Goal: Information Seeking & Learning: Find specific fact

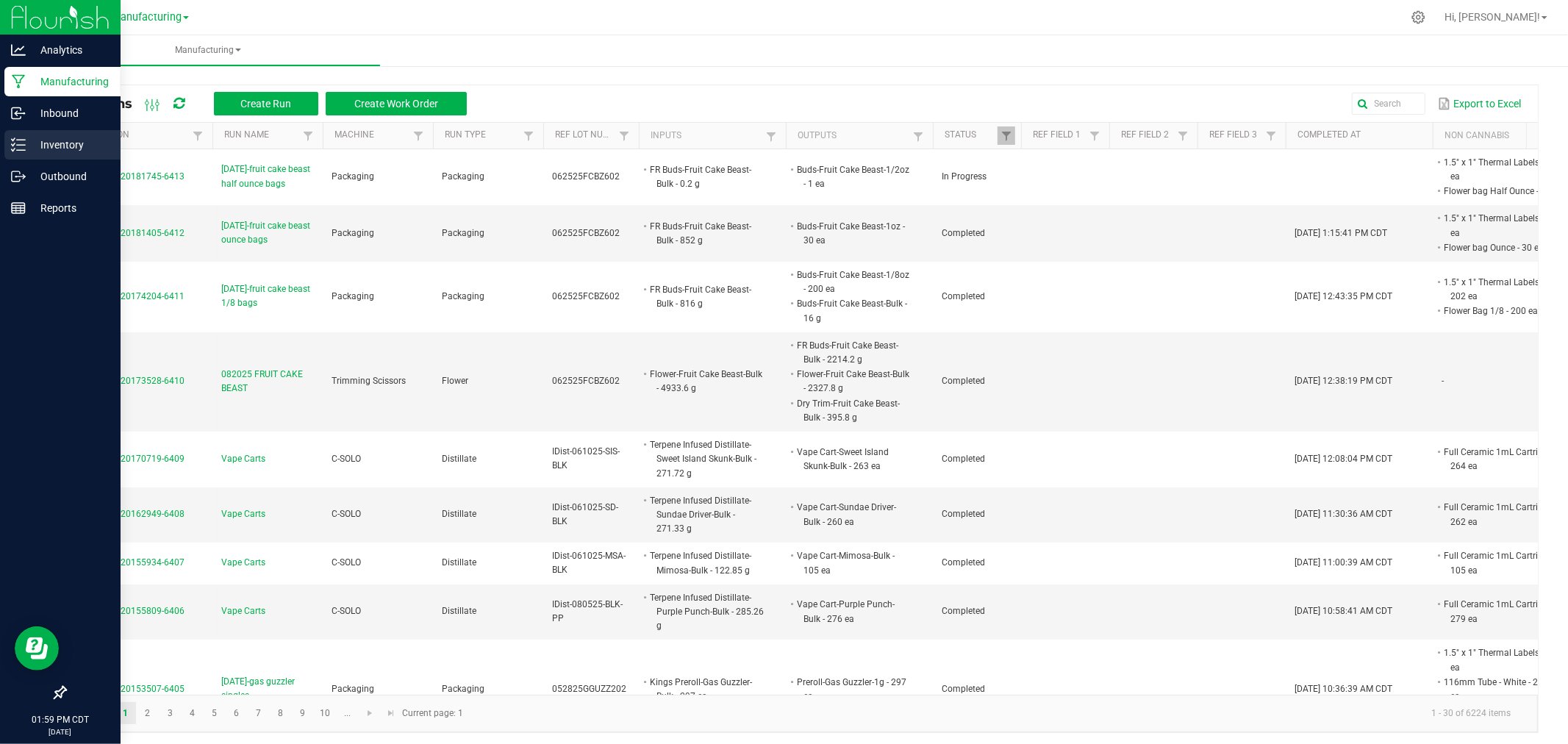
click at [2, 140] on link "Inventory" at bounding box center [60, 146] width 121 height 32
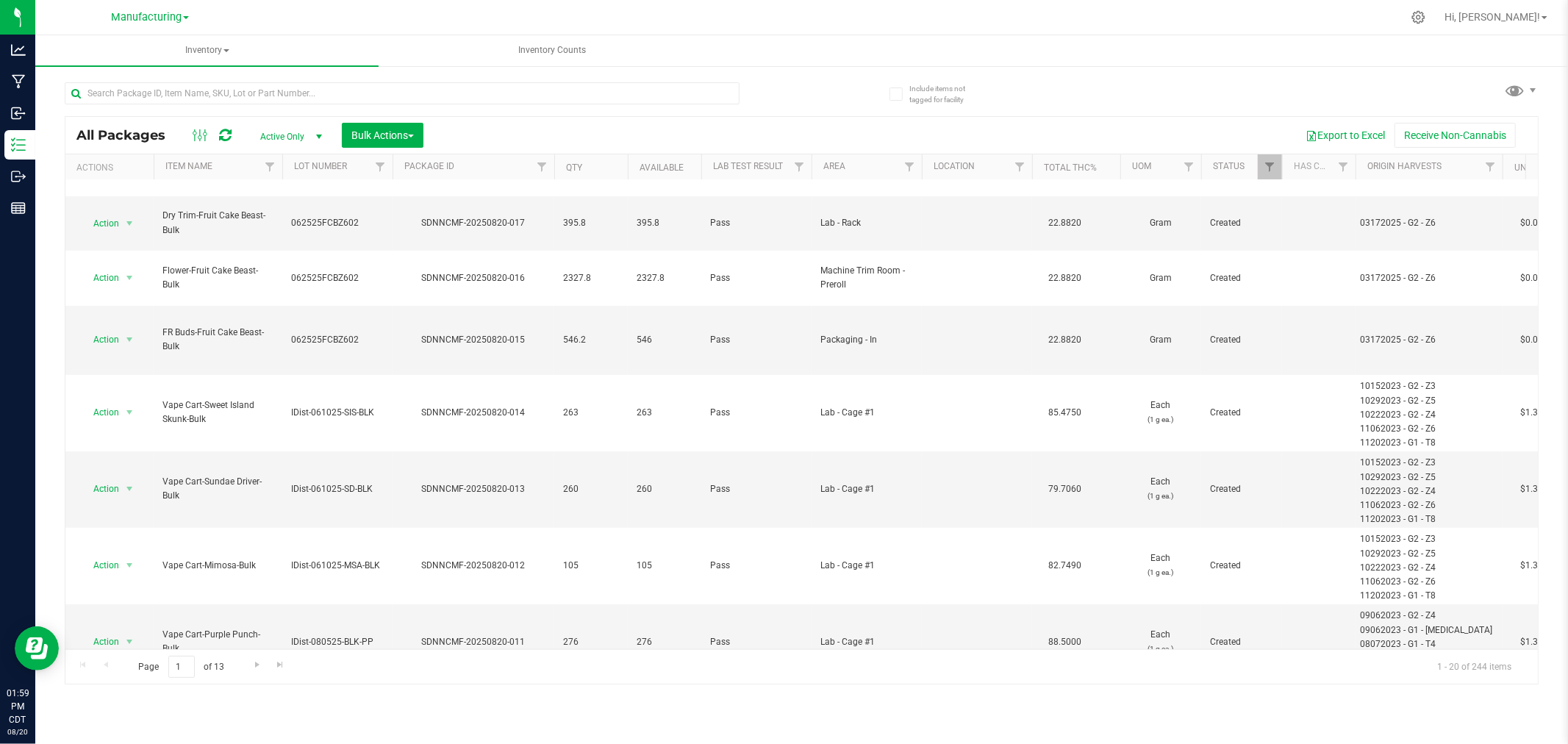
scroll to position [245, 0]
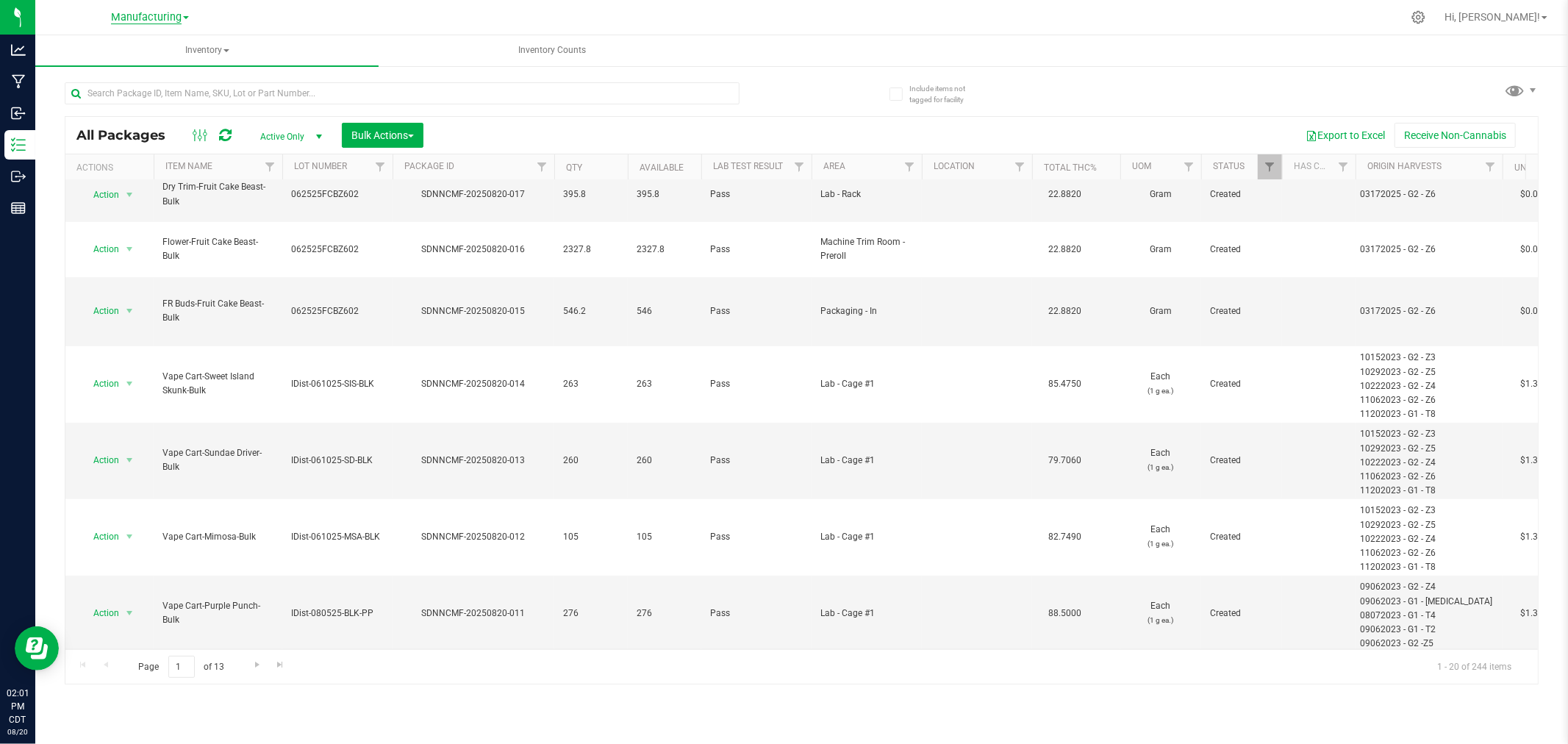
click at [152, 19] on span "Manufacturing" at bounding box center [146, 17] width 71 height 13
click at [105, 90] on link "Retail" at bounding box center [150, 90] width 215 height 19
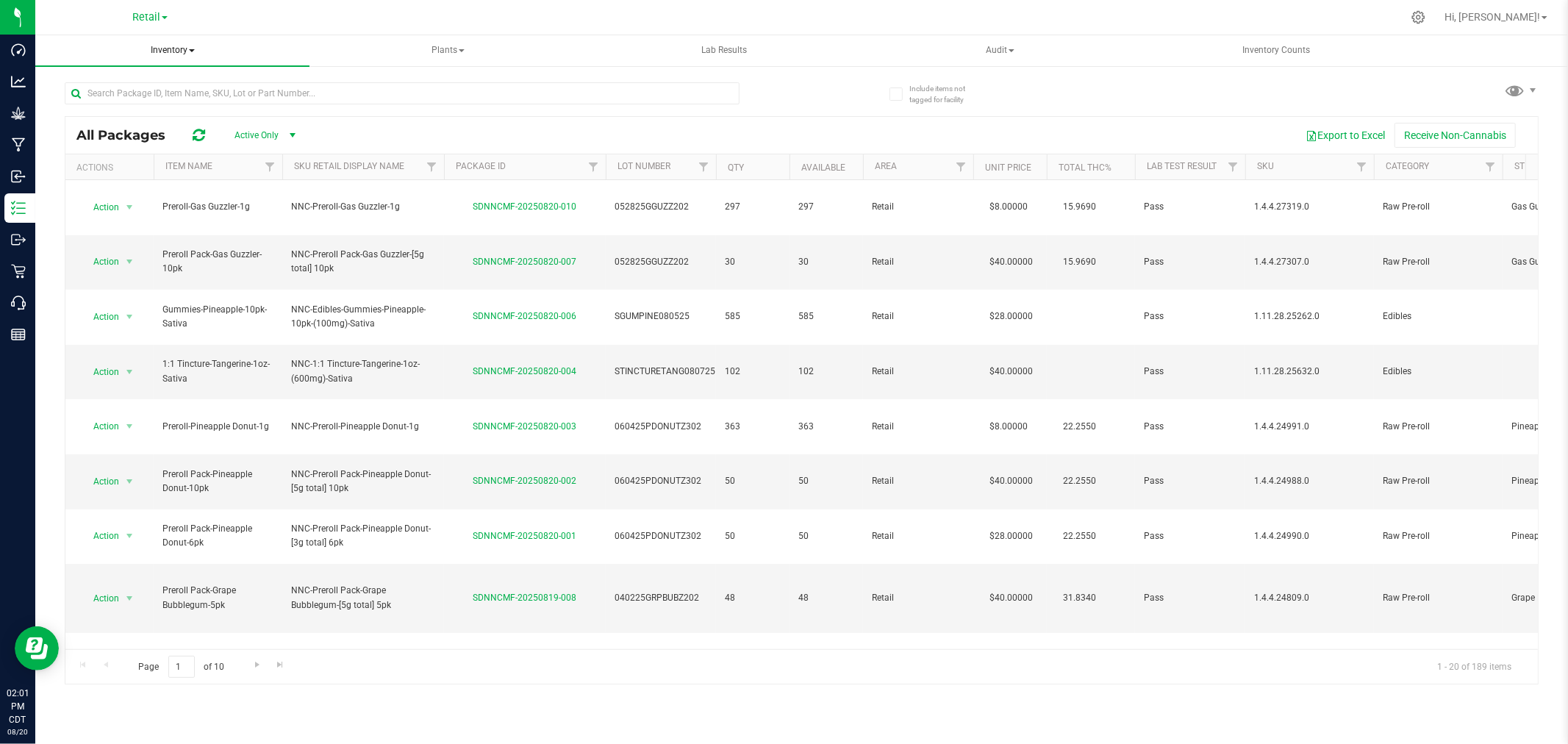
click at [174, 47] on span "Inventory" at bounding box center [172, 51] width 274 height 31
click at [145, 83] on span "All packages" at bounding box center [105, 88] width 100 height 12
click at [175, 94] on input "text" at bounding box center [402, 93] width 675 height 22
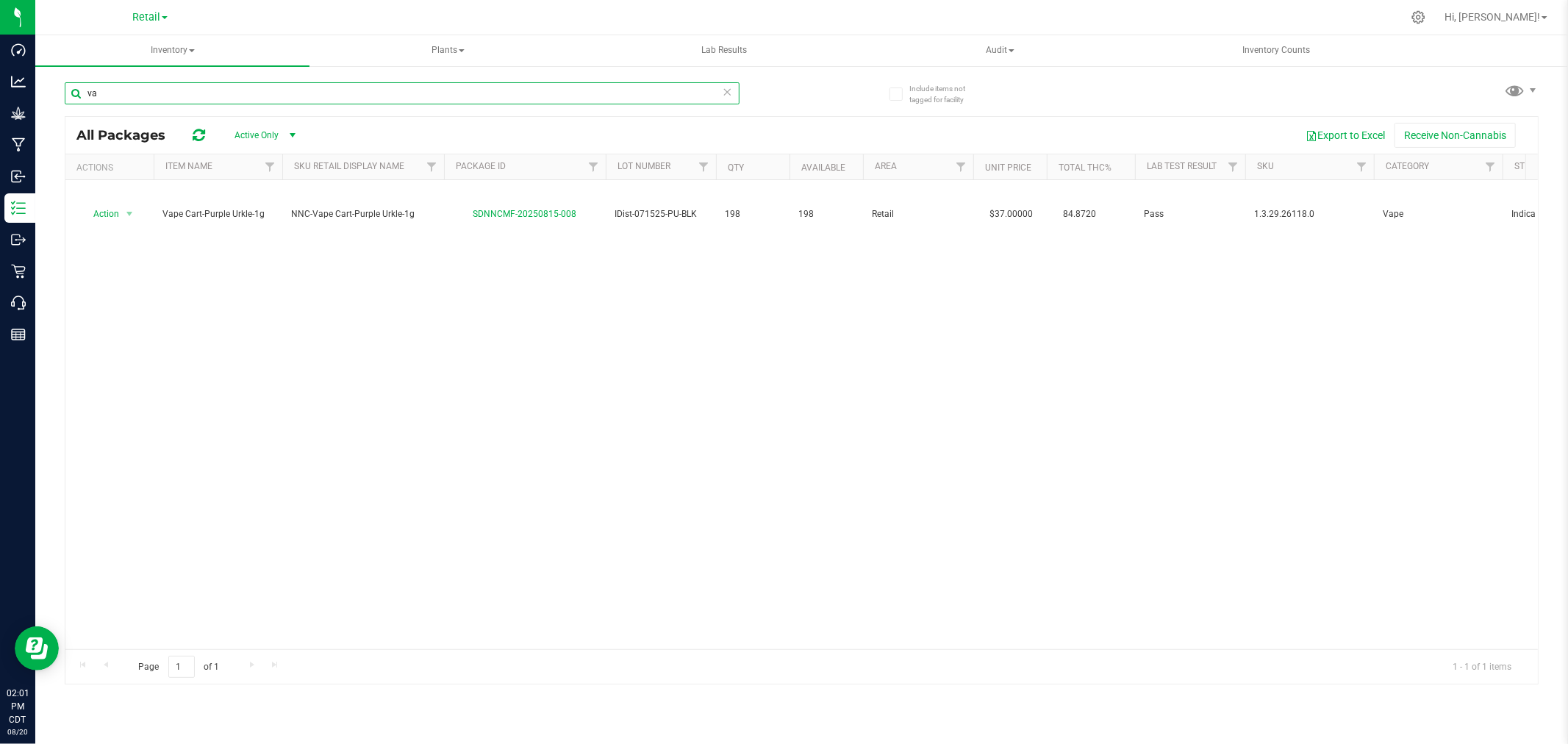
type input "v"
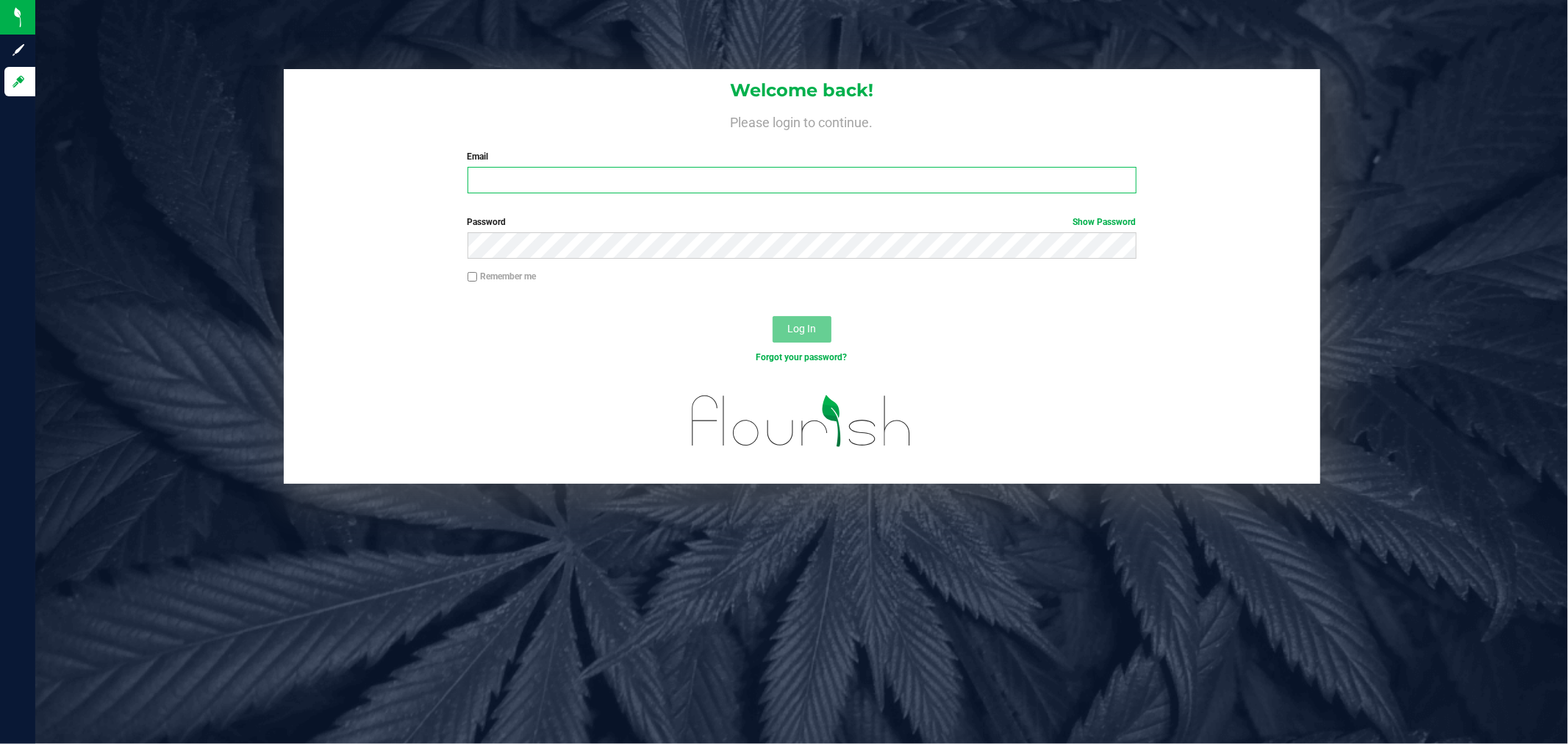
drag, startPoint x: 580, startPoint y: 177, endPoint x: 578, endPoint y: 185, distance: 8.2
click at [579, 177] on input "Email" at bounding box center [802, 180] width 669 height 26
type input "[PERSON_NAME][EMAIL_ADDRESS][PERSON_NAME][DOMAIN_NAME]"
click at [773, 316] on button "Log In" at bounding box center [802, 330] width 59 height 26
